Goal: Task Accomplishment & Management: Use online tool/utility

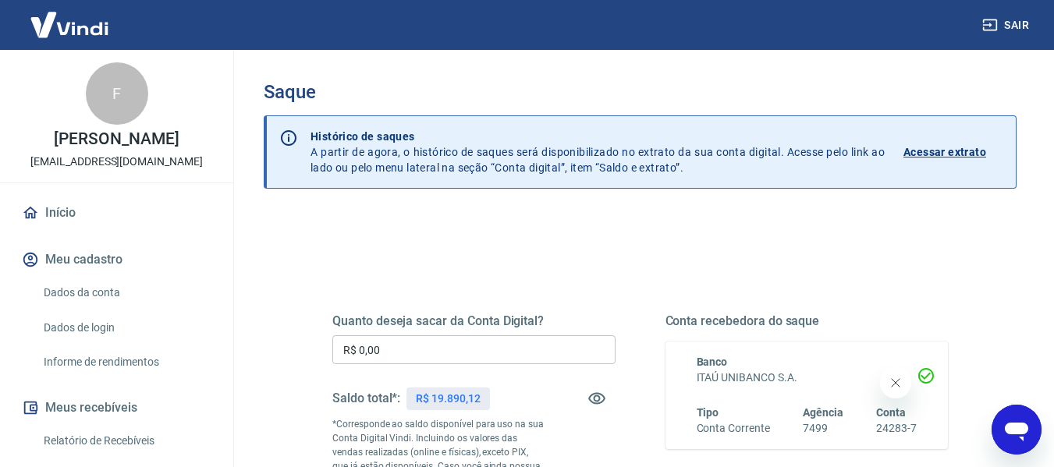
click at [445, 363] on input "R$ 0,00" at bounding box center [473, 350] width 283 height 29
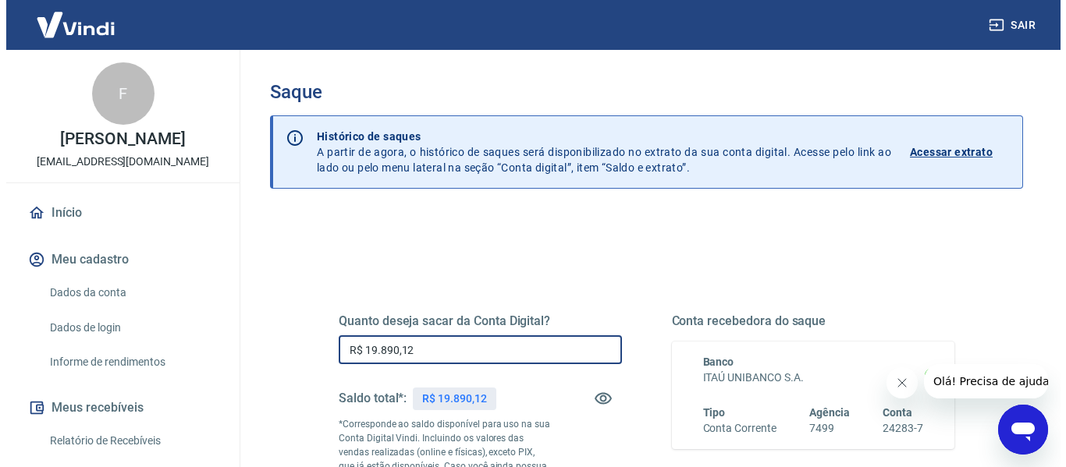
scroll to position [232, 0]
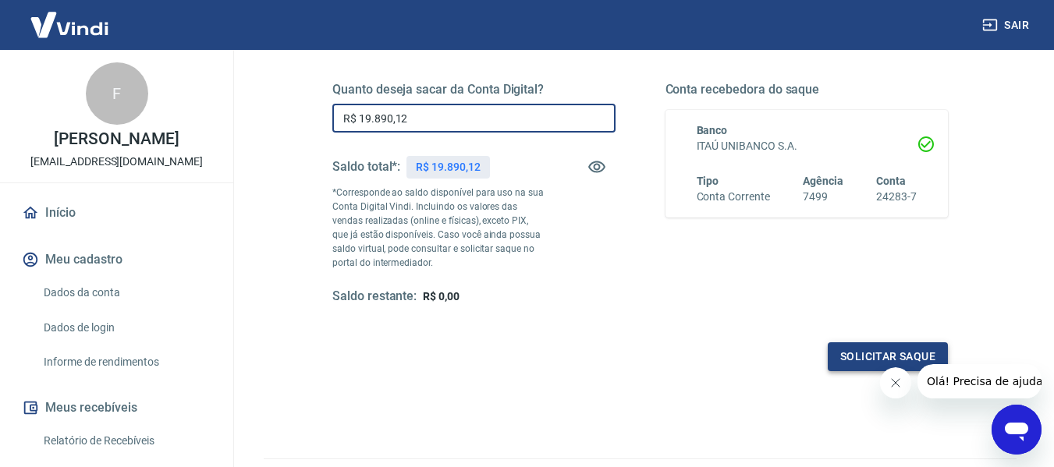
type input "R$ 19.890,12"
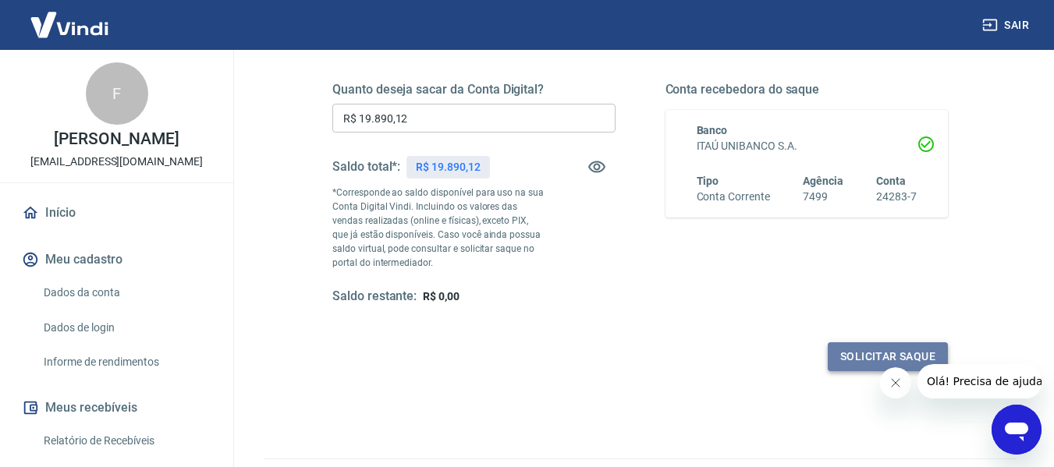
click at [865, 355] on button "Solicitar saque" at bounding box center [888, 357] width 120 height 29
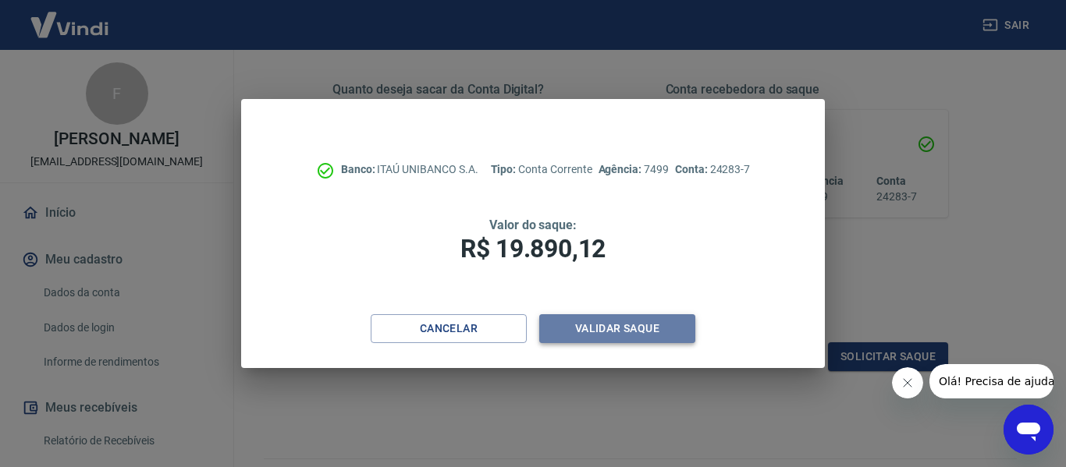
click at [658, 320] on button "Validar saque" at bounding box center [617, 329] width 156 height 29
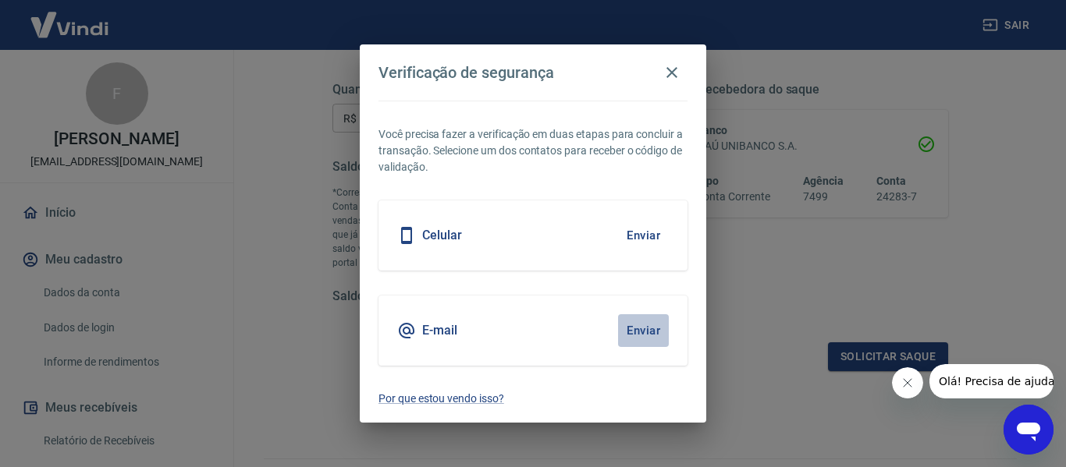
click at [645, 316] on button "Enviar" at bounding box center [643, 331] width 51 height 33
click at [645, 236] on body "Sair F FERNANDA FONSECA PAGLIOSA contato@clothesandco.com.br Início Meu cadastr…" at bounding box center [533, 1] width 1066 height 467
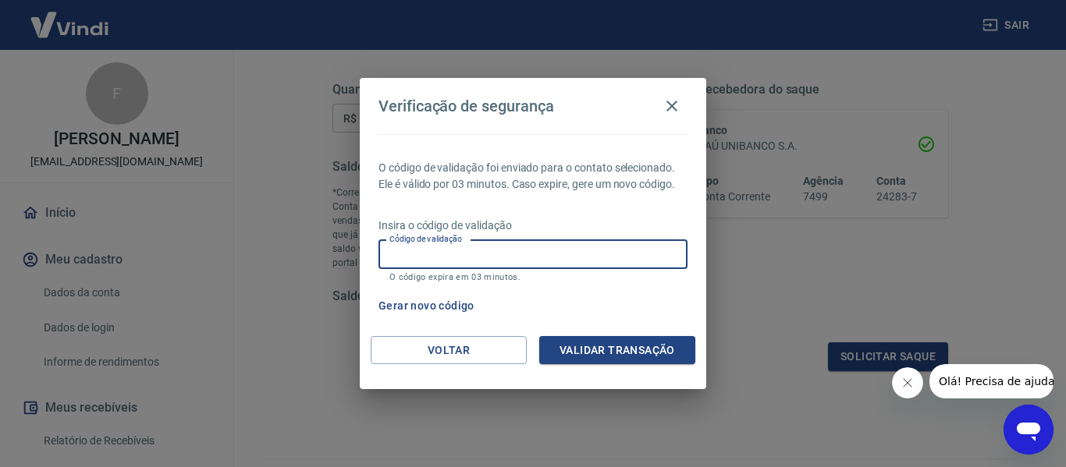
click at [630, 253] on input "Código de validação" at bounding box center [533, 254] width 309 height 29
